Goal: Task Accomplishment & Management: Manage account settings

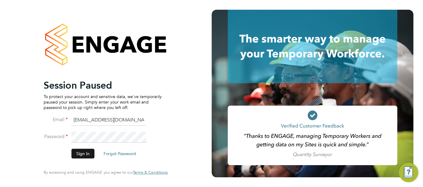
click at [82, 155] on button "Sign In" at bounding box center [83, 154] width 23 height 10
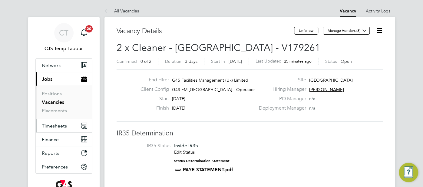
click at [55, 126] on span "Timesheets" at bounding box center [54, 126] width 25 height 6
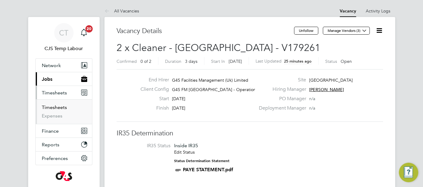
click at [57, 106] on link "Timesheets" at bounding box center [54, 107] width 25 height 6
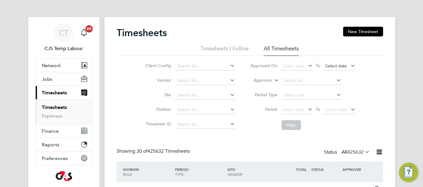
scroll to position [20, 52]
click at [214, 66] on input at bounding box center [206, 66] width 60 height 8
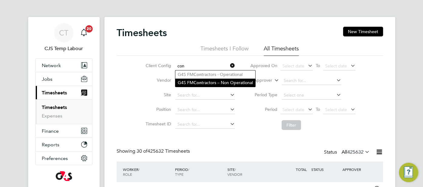
click at [239, 81] on li "G4S FM Con tractors – Non Operational" at bounding box center [216, 83] width 80 height 8
type input "G4S FM Contractors – Non Operational"
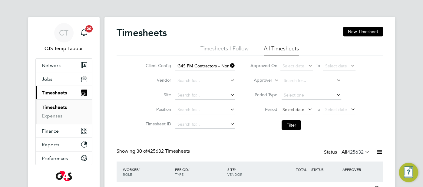
click at [292, 112] on span "Select date" at bounding box center [294, 109] width 22 height 5
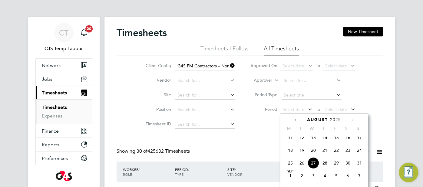
click at [297, 120] on icon at bounding box center [297, 120] width 6 height 7
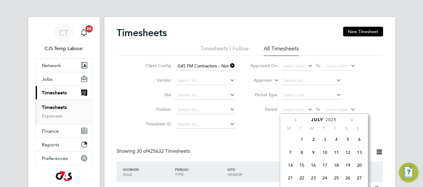
click at [297, 120] on icon at bounding box center [297, 120] width 6 height 7
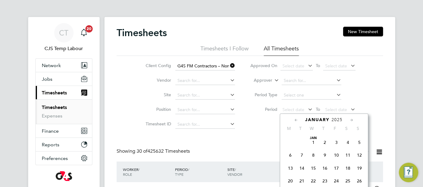
click at [297, 120] on icon at bounding box center [297, 120] width 6 height 7
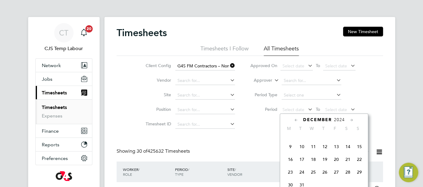
click at [290, 186] on span "30" at bounding box center [291, 185] width 12 height 12
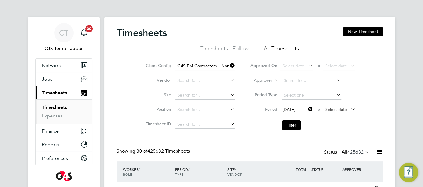
click at [335, 107] on span "Select date" at bounding box center [337, 109] width 22 height 5
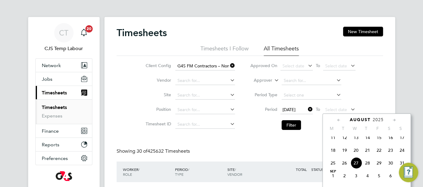
click at [404, 153] on span "24" at bounding box center [403, 150] width 12 height 12
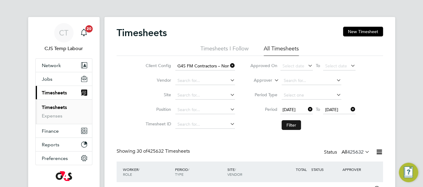
click at [292, 124] on button "Filter" at bounding box center [291, 125] width 19 height 10
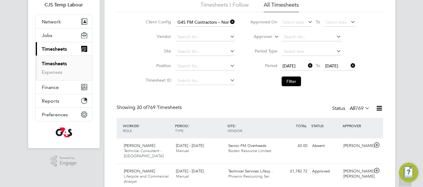
click at [364, 108] on icon at bounding box center [364, 108] width 0 height 8
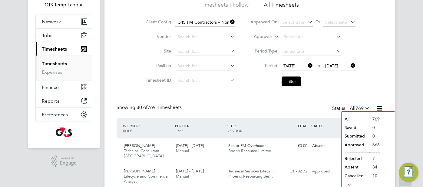
click at [363, 145] on li "Approved" at bounding box center [356, 144] width 28 height 8
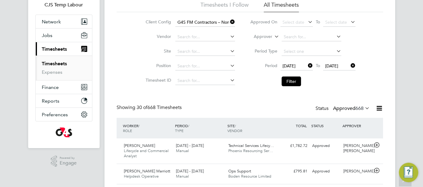
click at [382, 108] on icon at bounding box center [380, 108] width 8 height 8
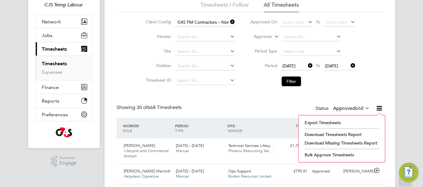
click at [342, 133] on li "Download Timesheets Report" at bounding box center [342, 134] width 80 height 8
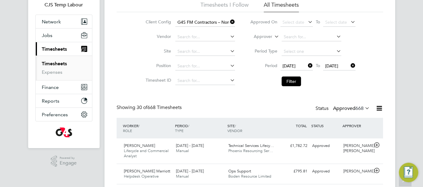
click at [307, 64] on icon at bounding box center [307, 65] width 0 height 8
click at [298, 65] on span "Select date" at bounding box center [294, 65] width 22 height 5
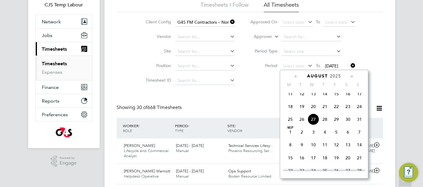
click at [294, 109] on span "18" at bounding box center [291, 107] width 12 height 12
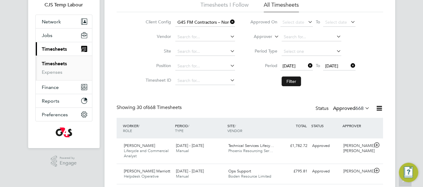
click at [292, 85] on button "Filter" at bounding box center [291, 81] width 19 height 10
click at [364, 108] on icon at bounding box center [364, 108] width 0 height 8
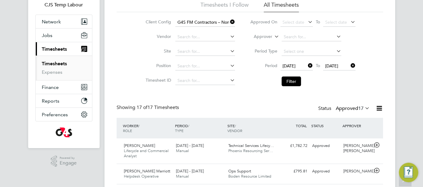
click at [364, 109] on icon at bounding box center [364, 108] width 0 height 8
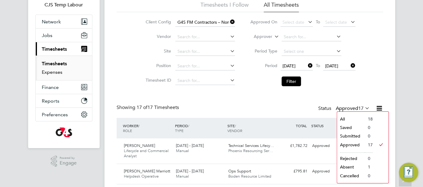
click at [58, 72] on link "Expenses" at bounding box center [52, 72] width 21 height 6
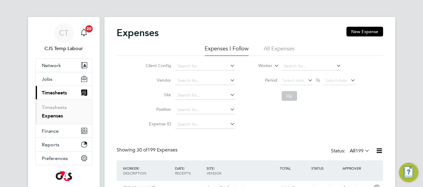
click at [280, 47] on li "All Expenses" at bounding box center [279, 50] width 31 height 11
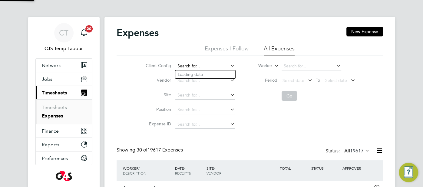
click at [190, 67] on input at bounding box center [206, 66] width 60 height 8
click at [224, 80] on li "G4S FM Cont ractors – Non Operational" at bounding box center [216, 83] width 80 height 8
type input "G4S FM Contractors – Non Operational"
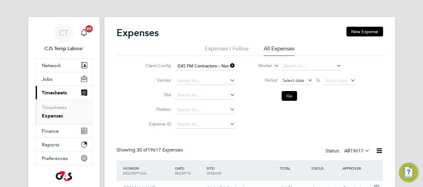
click at [296, 82] on span "Select date" at bounding box center [294, 80] width 22 height 5
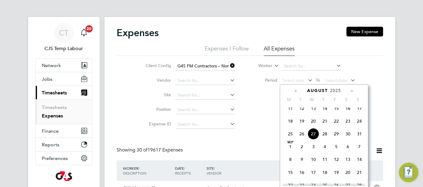
click at [296, 89] on icon at bounding box center [297, 91] width 6 height 7
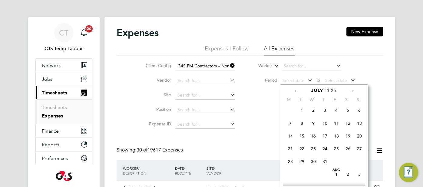
click at [296, 89] on icon at bounding box center [297, 91] width 6 height 7
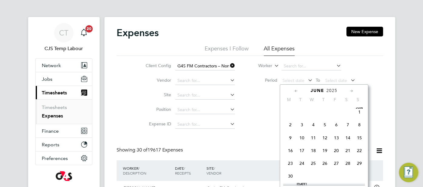
click at [296, 88] on icon at bounding box center [297, 91] width 6 height 7
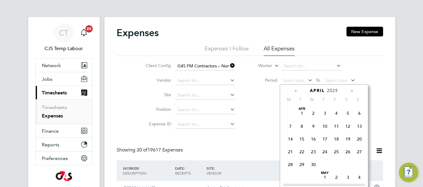
click at [296, 88] on icon at bounding box center [297, 91] width 6 height 7
click at [293, 177] on span "30" at bounding box center [291, 177] width 12 height 12
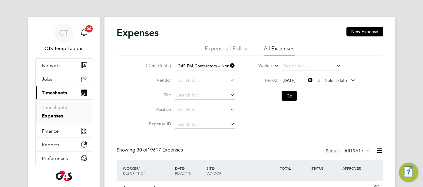
click at [334, 80] on span "Select date" at bounding box center [337, 80] width 22 height 5
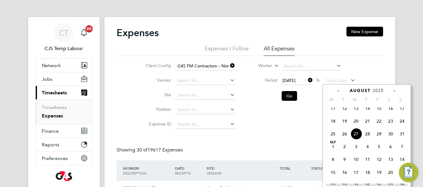
click at [403, 125] on span "24" at bounding box center [403, 121] width 12 height 12
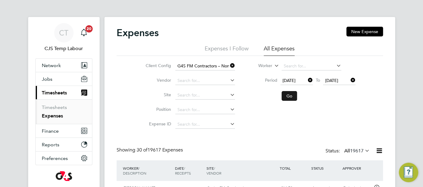
click at [291, 95] on button "Go" at bounding box center [289, 96] width 15 height 10
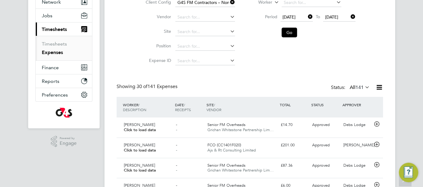
click at [376, 88] on icon at bounding box center [380, 87] width 8 height 8
click at [370, 102] on li "Download Expenses Report" at bounding box center [351, 101] width 61 height 8
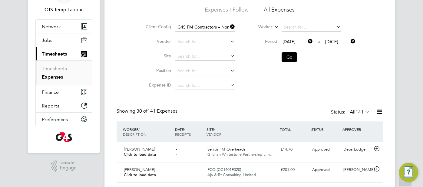
scroll to position [5, 0]
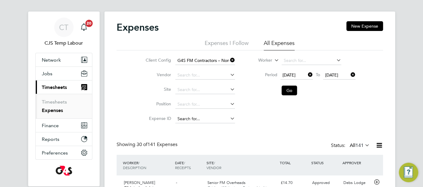
click at [193, 120] on input at bounding box center [206, 119] width 60 height 8
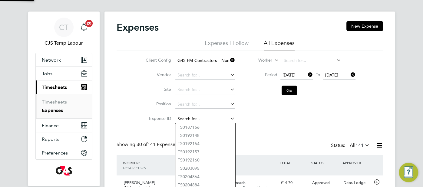
paste input "TS1807493"
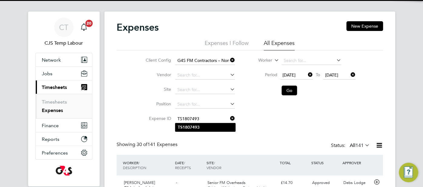
type input "TS1807493"
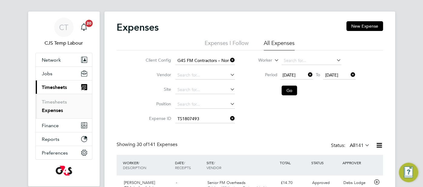
click at [205, 125] on li "TS1807493" at bounding box center [206, 127] width 60 height 8
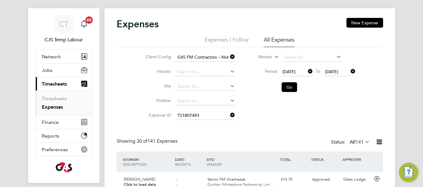
scroll to position [32, 0]
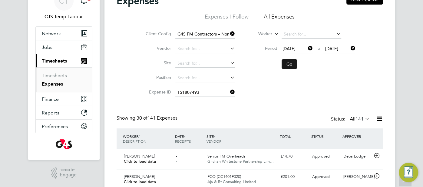
click at [294, 65] on button "Go" at bounding box center [289, 64] width 15 height 10
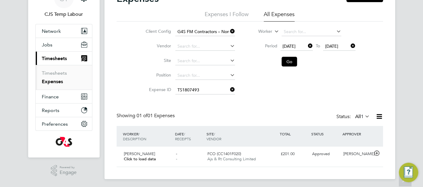
scroll to position [35, 0]
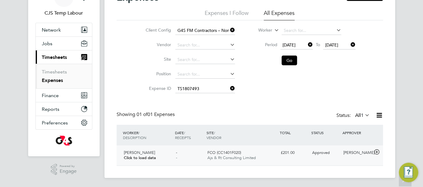
click at [321, 153] on span "Approved" at bounding box center [322, 152] width 18 height 5
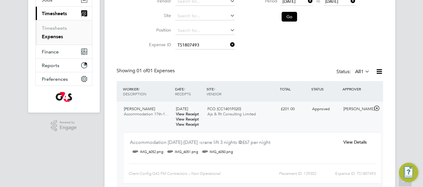
scroll to position [87, 0]
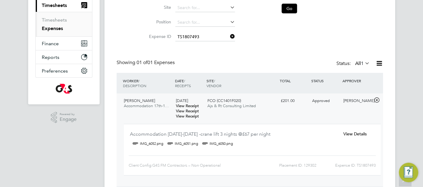
click at [349, 135] on span "View Details" at bounding box center [354, 133] width 23 height 5
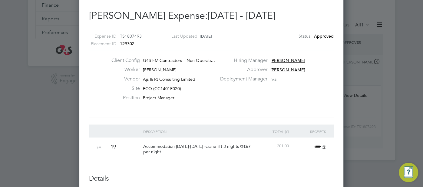
scroll to position [62, 0]
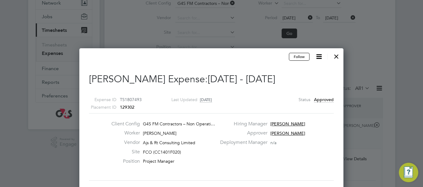
click at [339, 56] on div at bounding box center [336, 54] width 11 height 11
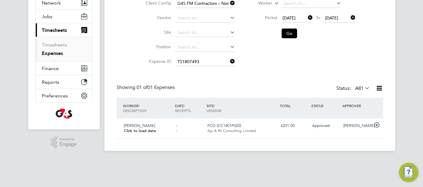
scroll to position [35, 0]
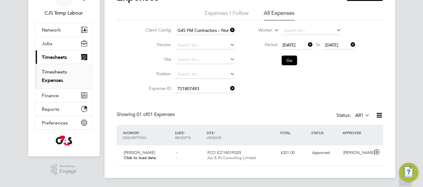
click at [51, 70] on link "Timesheets" at bounding box center [54, 72] width 25 height 6
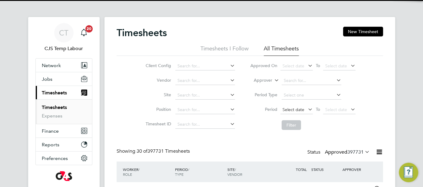
scroll to position [20, 52]
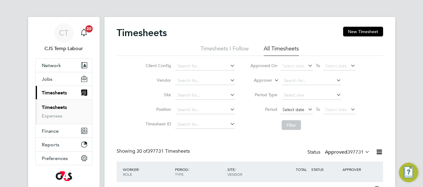
click at [296, 108] on span "Select date" at bounding box center [294, 109] width 22 height 5
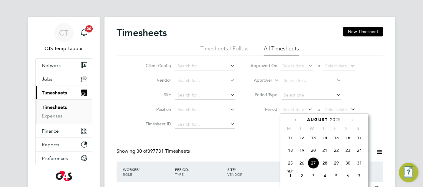
click at [292, 152] on span "18" at bounding box center [291, 150] width 12 height 12
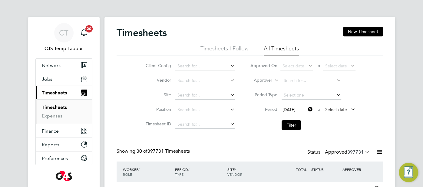
click at [335, 106] on span "Select date" at bounding box center [339, 110] width 32 height 8
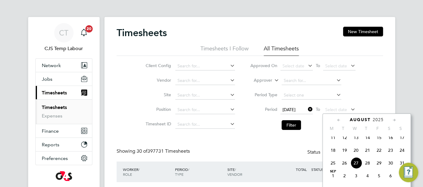
click at [401, 154] on span "24" at bounding box center [403, 150] width 12 height 12
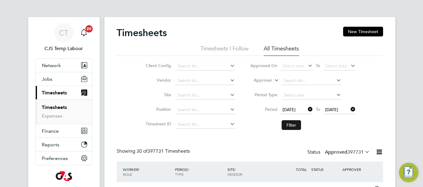
click at [298, 126] on button "Filter" at bounding box center [291, 125] width 19 height 10
click at [364, 153] on icon at bounding box center [364, 151] width 0 height 8
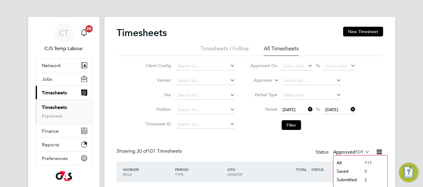
click at [353, 163] on li "All" at bounding box center [348, 162] width 28 height 8
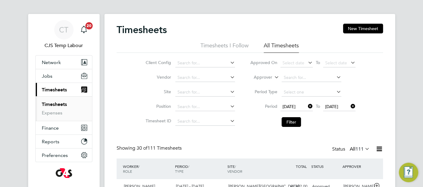
click at [379, 148] on icon at bounding box center [380, 149] width 8 height 8
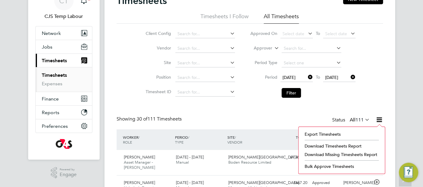
click at [347, 146] on li "Download Timesheets Report" at bounding box center [342, 146] width 80 height 8
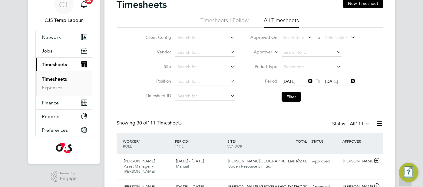
scroll to position [26, 0]
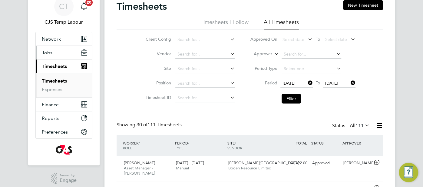
click at [56, 50] on button "Jobs" at bounding box center [64, 52] width 56 height 13
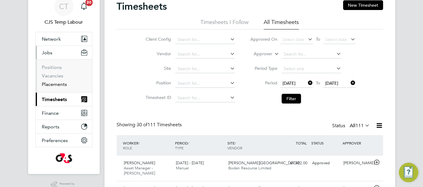
click at [61, 85] on link "Placements" at bounding box center [54, 84] width 25 height 6
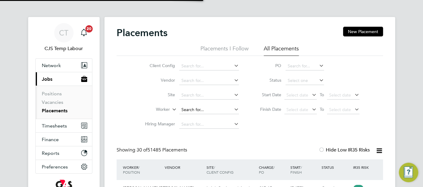
click at [195, 109] on input at bounding box center [209, 109] width 60 height 8
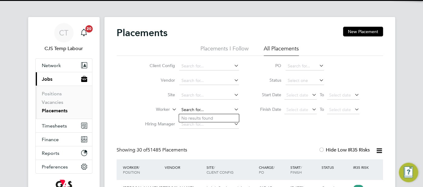
scroll to position [23, 52]
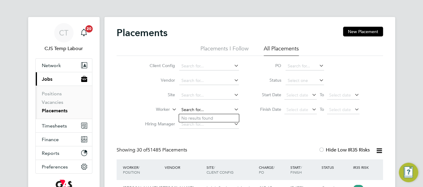
paste input "[PERSON_NAME]"
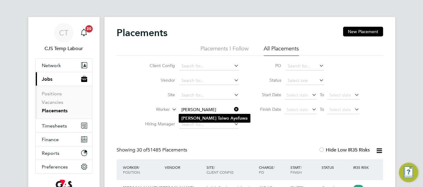
type input "[PERSON_NAME]"
click at [231, 117] on b "Ayefuwa" at bounding box center [239, 117] width 17 height 5
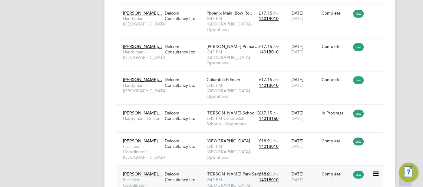
click at [326, 171] on div "Complete" at bounding box center [336, 173] width 28 height 5
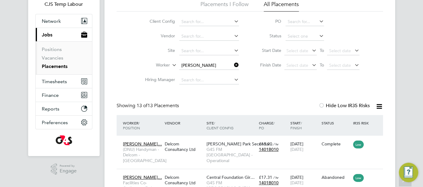
scroll to position [38, 0]
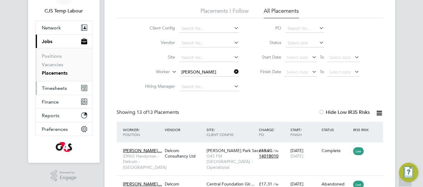
click at [59, 87] on span "Timesheets" at bounding box center [54, 88] width 25 height 6
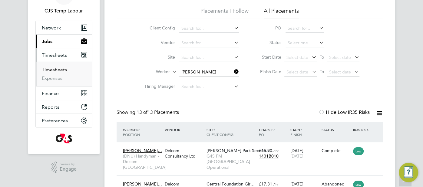
click at [62, 71] on link "Timesheets" at bounding box center [54, 70] width 25 height 6
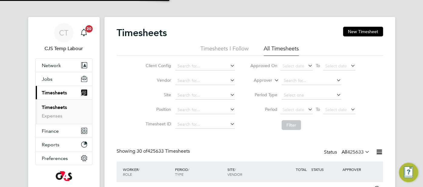
scroll to position [15, 52]
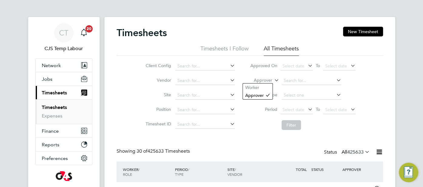
click at [273, 80] on icon at bounding box center [273, 78] width 0 height 5
click at [268, 85] on li "Worker" at bounding box center [258, 87] width 30 height 8
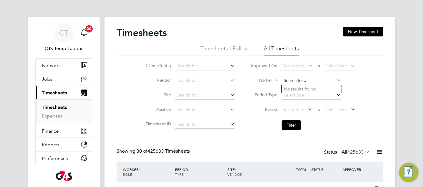
click at [284, 81] on input at bounding box center [312, 80] width 60 height 8
paste input "[PERSON_NAME]"
click at [309, 82] on input "[PERSON_NAME]" at bounding box center [312, 80] width 60 height 8
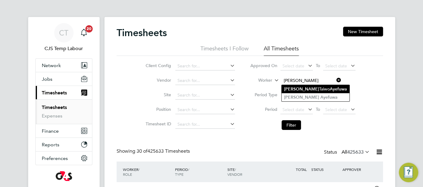
click at [330, 89] on b "Ayefuwa" at bounding box center [338, 88] width 17 height 5
type input "[PERSON_NAME]"
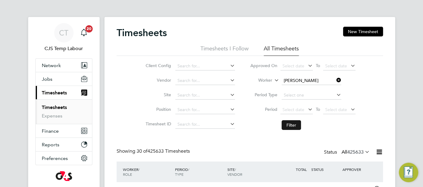
click at [294, 124] on button "Filter" at bounding box center [291, 125] width 19 height 10
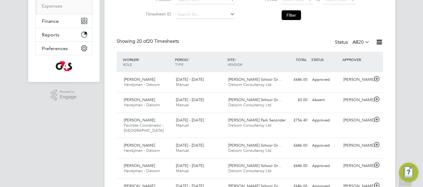
click at [364, 44] on icon at bounding box center [364, 42] width 0 height 8
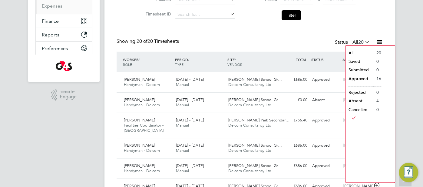
click at [357, 78] on li "Approved" at bounding box center [360, 78] width 28 height 8
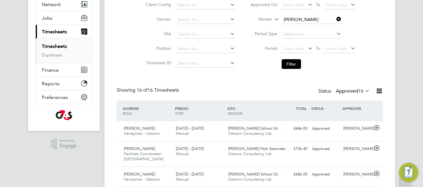
scroll to position [60, 0]
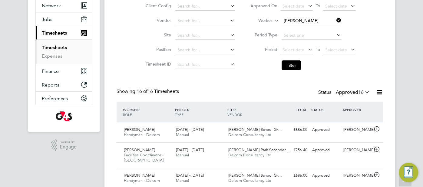
click at [380, 90] on icon at bounding box center [380, 92] width 8 height 8
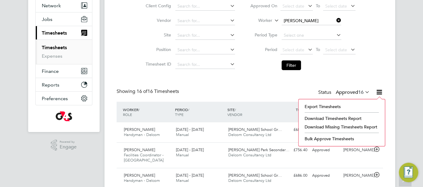
click at [347, 115] on li "Download Timesheets Report" at bounding box center [342, 118] width 80 height 8
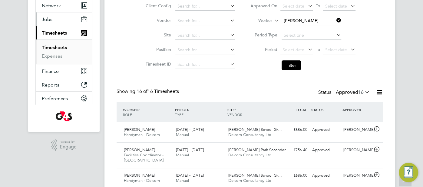
click at [49, 20] on span "Jobs" at bounding box center [47, 19] width 11 height 6
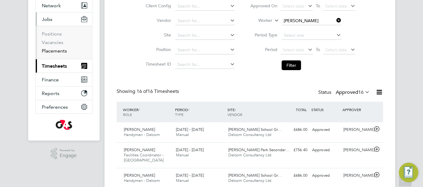
click at [52, 49] on link "Placements" at bounding box center [54, 51] width 25 height 6
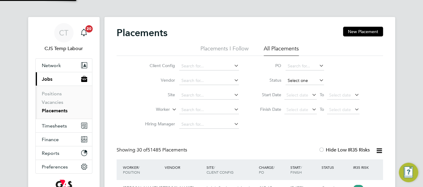
click at [303, 81] on input at bounding box center [305, 80] width 38 height 8
click at [303, 87] on li "Active" at bounding box center [305, 89] width 39 height 8
type input "Active"
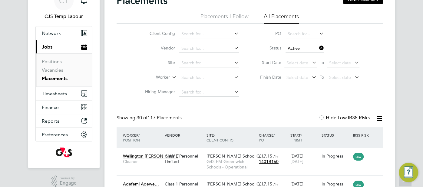
click at [380, 120] on icon at bounding box center [380, 119] width 8 height 8
click at [352, 132] on li "Download Placements Report" at bounding box center [350, 133] width 65 height 8
click at [54, 91] on span "Timesheets" at bounding box center [54, 94] width 25 height 6
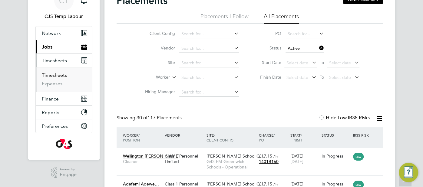
click at [53, 74] on link "Timesheets" at bounding box center [54, 75] width 25 height 6
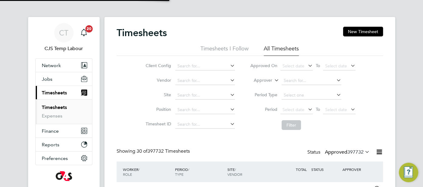
scroll to position [15, 52]
drag, startPoint x: 278, startPoint y: 79, endPoint x: 273, endPoint y: 84, distance: 6.6
click at [273, 80] on icon at bounding box center [273, 78] width 0 height 5
drag, startPoint x: 265, startPoint y: 89, endPoint x: 286, endPoint y: 85, distance: 21.5
click at [266, 89] on li "Worker" at bounding box center [258, 87] width 30 height 8
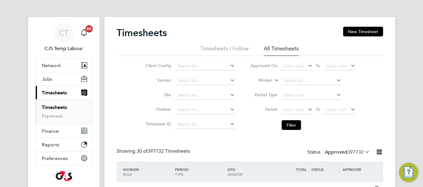
click at [291, 82] on input at bounding box center [312, 80] width 60 height 8
paste input "[PERSON_NAME]"
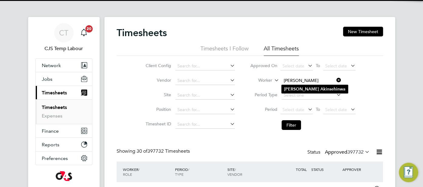
type input "[PERSON_NAME]"
click at [298, 87] on b "[PERSON_NAME]" at bounding box center [301, 88] width 35 height 5
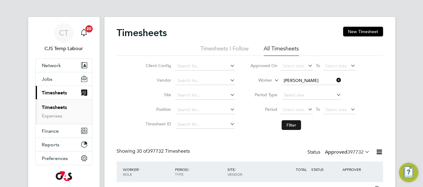
click at [294, 124] on button "Filter" at bounding box center [291, 125] width 19 height 10
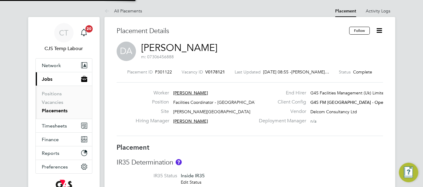
type input "Teresa Cannon"
type input "[PERSON_NAME]"
type input "[DATE]"
type input "08:00"
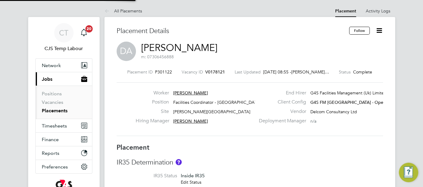
type input "16:00"
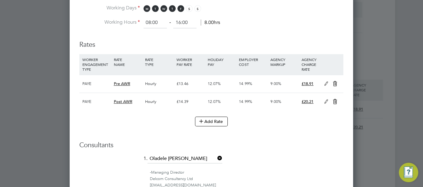
drag, startPoint x: 326, startPoint y: 82, endPoint x: 318, endPoint y: 88, distance: 10.0
click at [326, 82] on icon at bounding box center [327, 83] width 8 height 5
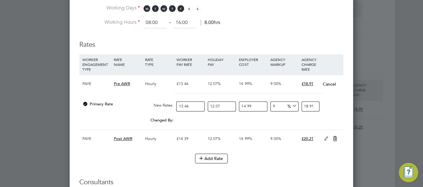
drag, startPoint x: 275, startPoint y: 105, endPoint x: 268, endPoint y: 104, distance: 7.3
click at [268, 104] on div "Primary Rate New Rates: 13.46 12.07 n/a 14.99 n/a 9 0 % 18.91" at bounding box center [211, 106] width 264 height 16
type input "6"
type input "18.386555248068"
type input "6"
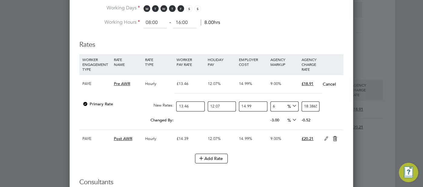
click at [323, 136] on icon at bounding box center [327, 138] width 8 height 5
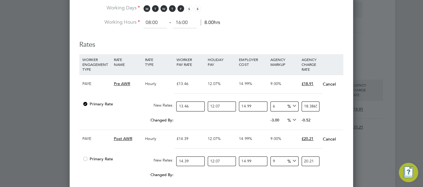
drag, startPoint x: 277, startPoint y: 156, endPoint x: 265, endPoint y: 156, distance: 11.9
click at [265, 156] on div "Primary Rate New Rates: 14.39 12.07 n/a 14.99 n/a 9 0 % 20.21" at bounding box center [211, 161] width 264 height 16
type input "6"
type input "19.656948738462"
type input "6"
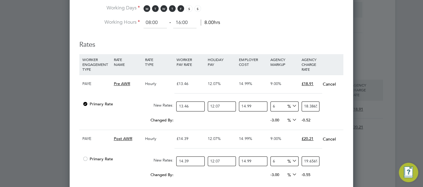
click at [334, 160] on div "Primary Rate New Rates: 14.39 12.07 n/a 14.99 n/a 6 1.112657475762 % 19.6569487…" at bounding box center [211, 161] width 264 height 16
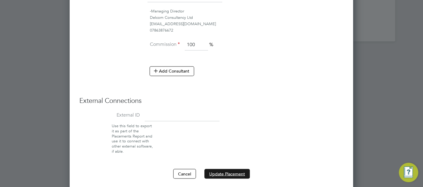
click at [228, 170] on button "Update Placement" at bounding box center [227, 174] width 45 height 10
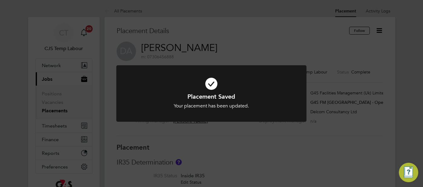
click at [213, 84] on icon at bounding box center [212, 84] width 158 height 24
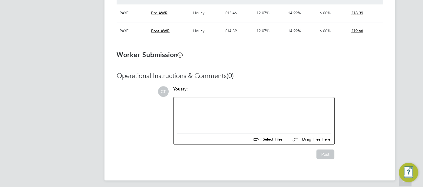
scroll to position [466, 0]
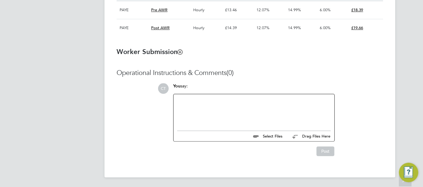
click at [252, 106] on div at bounding box center [254, 111] width 154 height 26
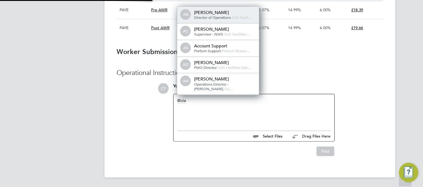
scroll to position [0, 0]
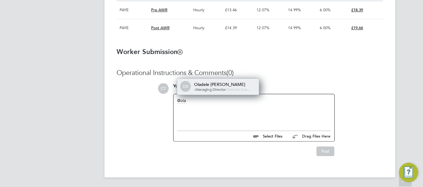
click at [224, 88] on span "-Managing Director" at bounding box center [210, 89] width 32 height 5
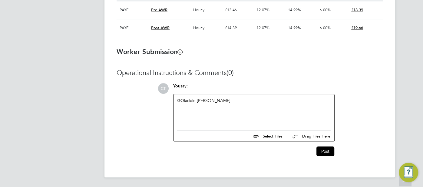
paste div
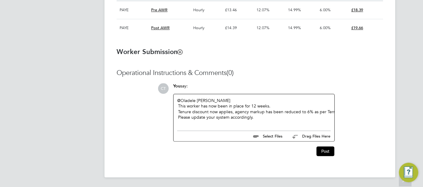
click at [259, 121] on div "@Oladele Peter Shosanya ​ This worker has now been in place for 12 weeks. Tenur…" at bounding box center [254, 111] width 154 height 26
click at [256, 120] on div "Please update your system accordingly." at bounding box center [229, 116] width 102 height 5
click at [255, 118] on div "Please update your system accordingly." at bounding box center [229, 116] width 102 height 5
click at [256, 120] on div "@Oladele Peter Shosanya ​ This worker has now been in place for 12 weeks. Tenur…" at bounding box center [254, 111] width 154 height 26
click at [259, 119] on div "Please update your system accordingly." at bounding box center [229, 116] width 102 height 5
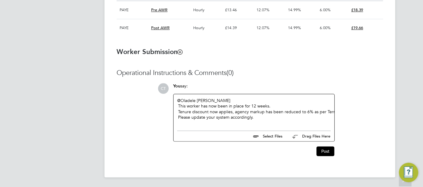
click at [254, 119] on div "Please update your system accordingly." at bounding box center [229, 116] width 102 height 5
click at [192, 126] on div "@Oladele Peter Shosanya ​ This worker has now been in place for 12 weeks. Tenur…" at bounding box center [254, 110] width 161 height 33
click at [253, 118] on div "Please update your system accordingly." at bounding box center [229, 116] width 102 height 5
click at [322, 149] on button "Post" at bounding box center [326, 151] width 18 height 10
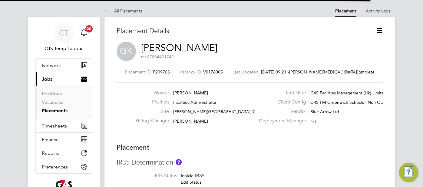
scroll to position [9, 119]
